Goal: Transaction & Acquisition: Obtain resource

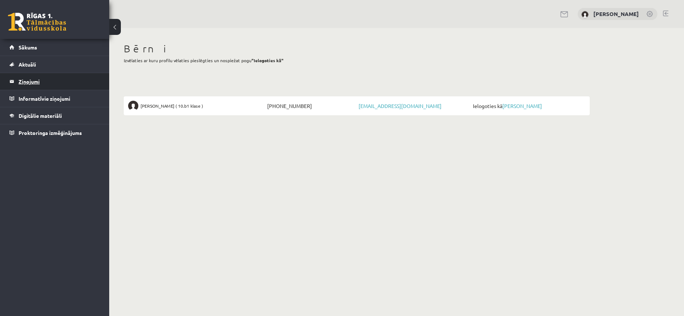
click at [33, 84] on legend "Ziņojumi 0" at bounding box center [60, 81] width 82 height 17
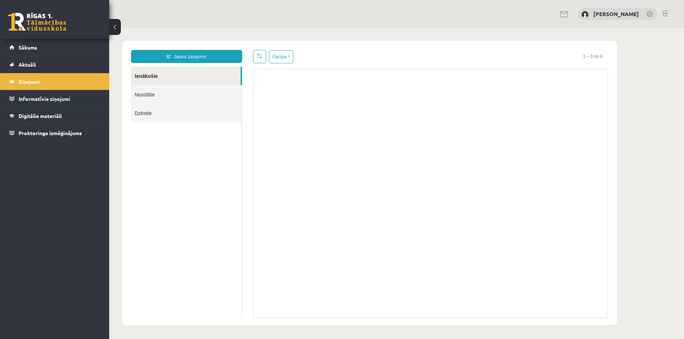
click at [139, 75] on link "Ienākošie" at bounding box center [186, 76] width 110 height 19
click at [43, 66] on link "Aktuāli" at bounding box center [54, 64] width 91 height 17
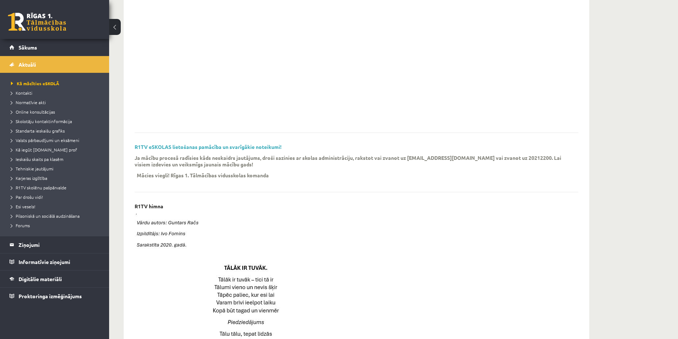
scroll to position [109, 0]
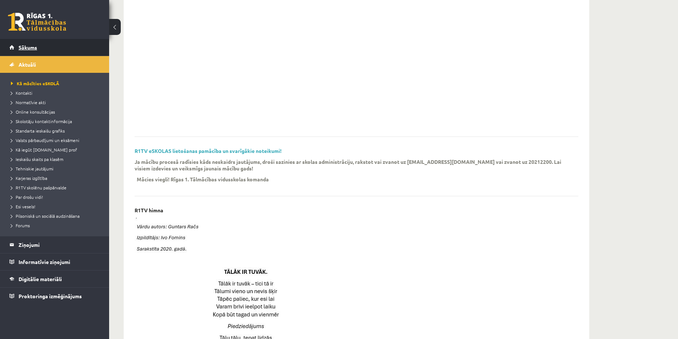
click at [39, 42] on link "Sākums" at bounding box center [54, 47] width 91 height 17
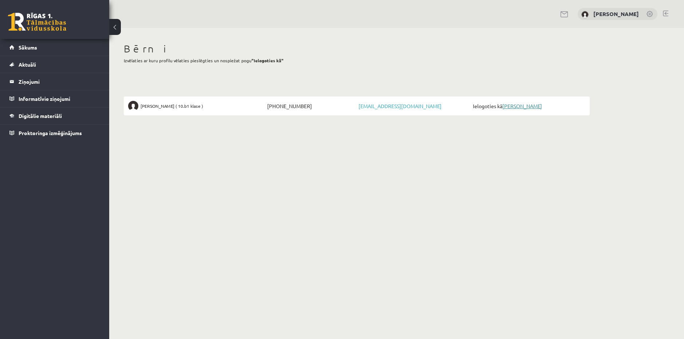
click at [510, 103] on link "[PERSON_NAME]" at bounding box center [522, 106] width 40 height 7
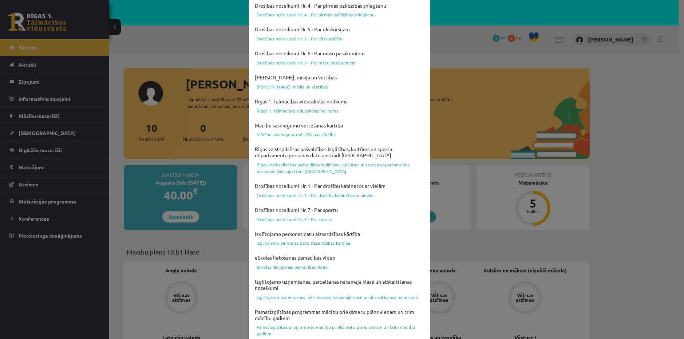
scroll to position [186, 0]
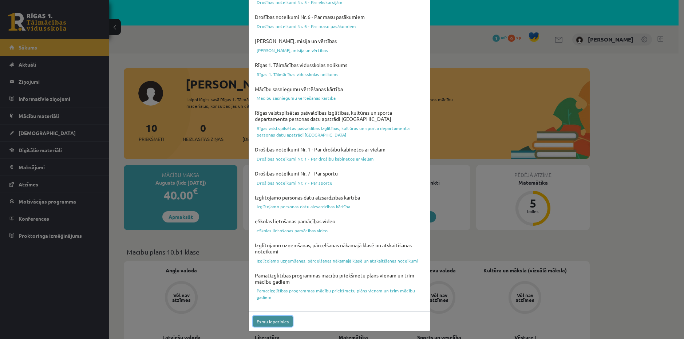
click at [269, 320] on button "Esmu iepazinies" at bounding box center [273, 321] width 40 height 11
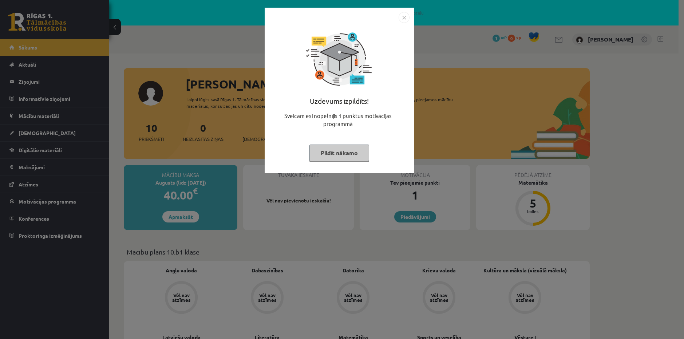
click at [334, 154] on button "Pildīt nākamo" at bounding box center [339, 153] width 60 height 17
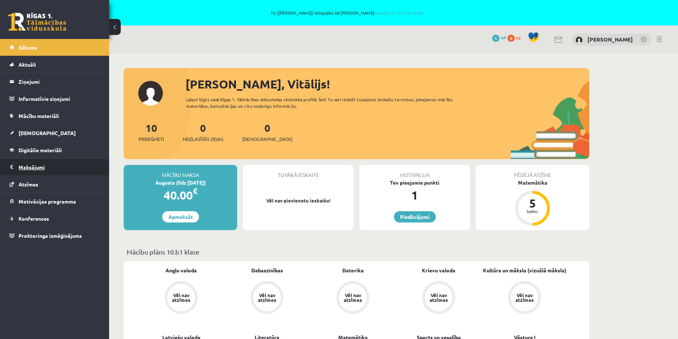
click at [37, 168] on legend "Maksājumi 0" at bounding box center [60, 167] width 82 height 17
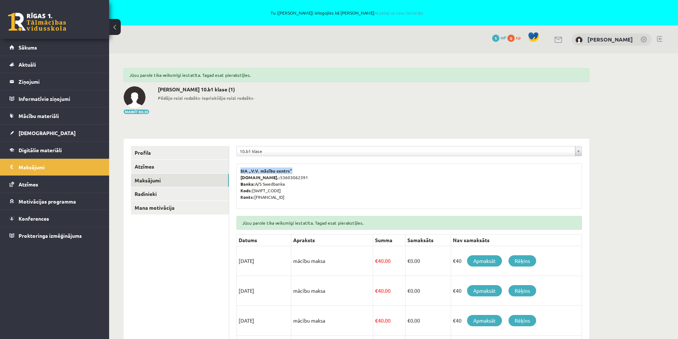
drag, startPoint x: 240, startPoint y: 170, endPoint x: 292, endPoint y: 169, distance: 52.8
click at [292, 169] on div "SIA „V.V. mācību centrs” Reģ.nr.: 53603062391 Banka: A/S Swedbanka Kods: HABALV…" at bounding box center [410, 185] width 346 height 45
copy b "SIA „V.V. mācību centrs”"
drag, startPoint x: 254, startPoint y: 196, endPoint x: 310, endPoint y: 194, distance: 55.7
click at [310, 194] on p "SIA „V.V. mācību centrs” Reģ.nr.: 53603062391 Banka: A/S Swedbanka Kods: HABALV…" at bounding box center [410, 183] width 338 height 33
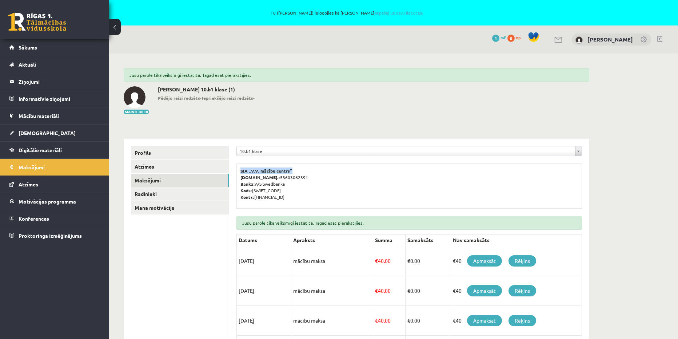
copy p "LV78HABA0551037632673"
